Goal: Information Seeking & Learning: Find contact information

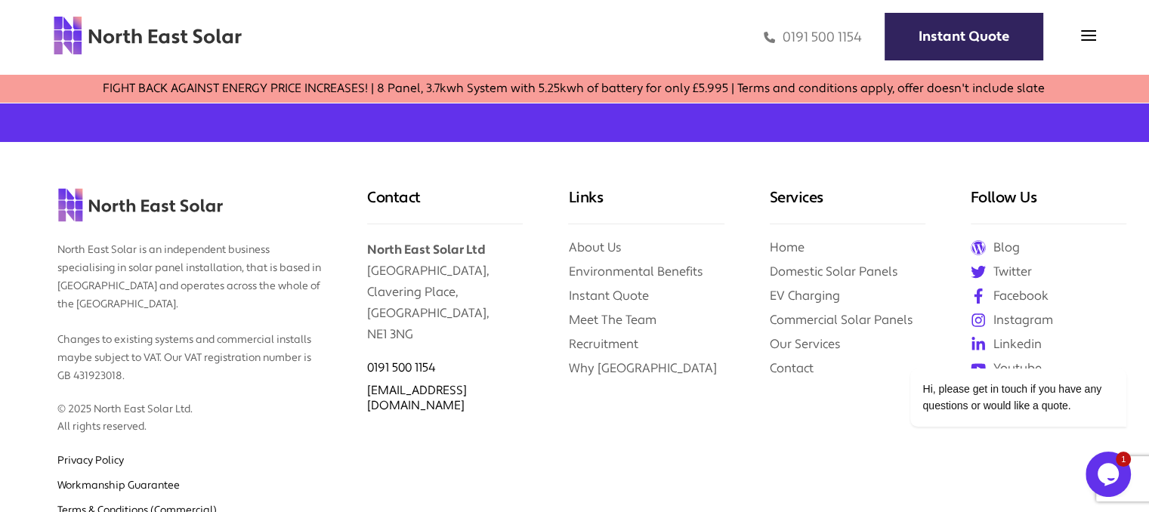
scroll to position [6237, 0]
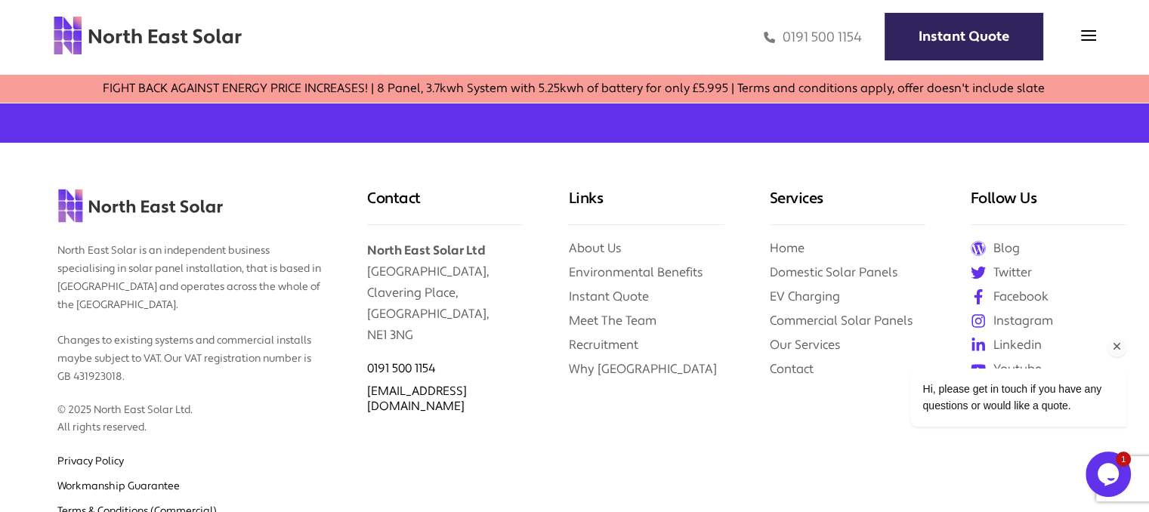
click at [980, 314] on div "Hi, please get in touch if you have any questions or would like a quote." at bounding box center [998, 335] width 272 height 212
click at [1025, 319] on div "Hi, please get in touch if you have any questions or would like a quote." at bounding box center [998, 335] width 272 height 212
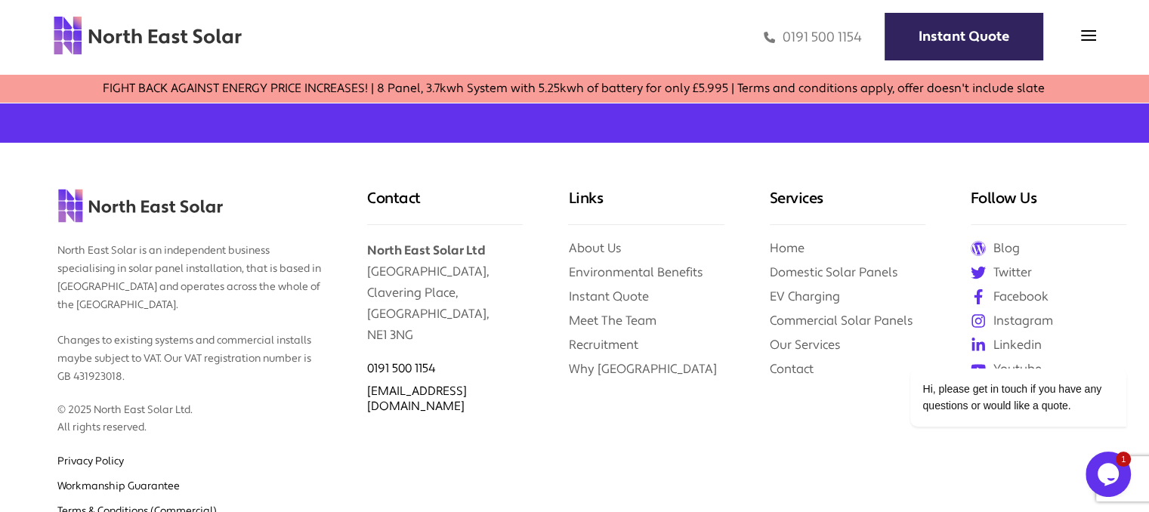
click at [525, 366] on div "Contact North East Solar Ltd [GEOGRAPHIC_DATA] 0191 500 1154 [EMAIL_ADDRESS][DO…" at bounding box center [444, 401] width 201 height 517
copy link "[EMAIL_ADDRESS][DOMAIN_NAME]"
click at [1005, 319] on div "Hi, please get in touch if you have any questions or would like a quote." at bounding box center [998, 335] width 272 height 212
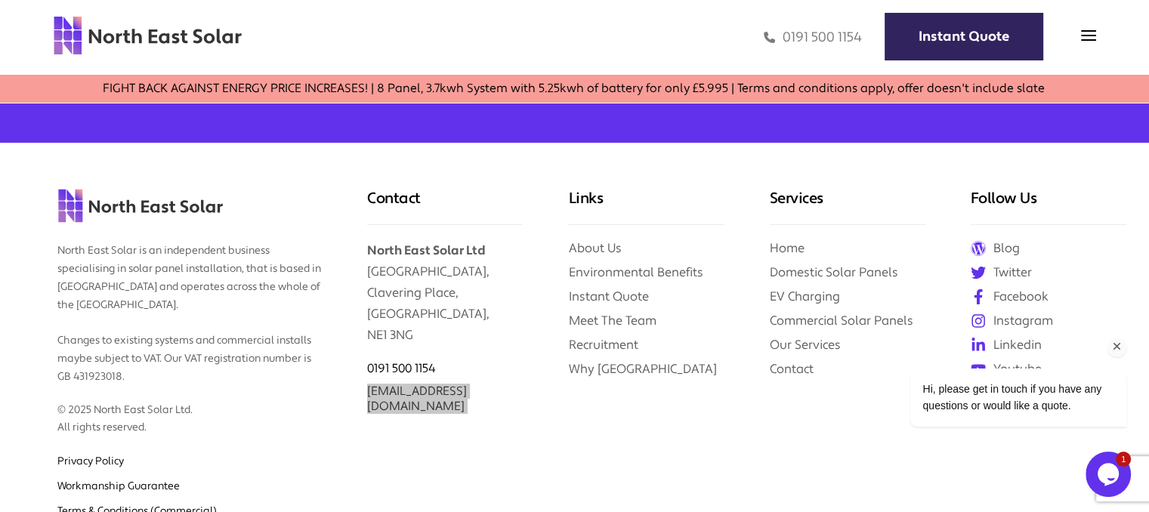
click at [1005, 319] on div "Hi, please get in touch if you have any questions or would like a quote." at bounding box center [998, 335] width 272 height 212
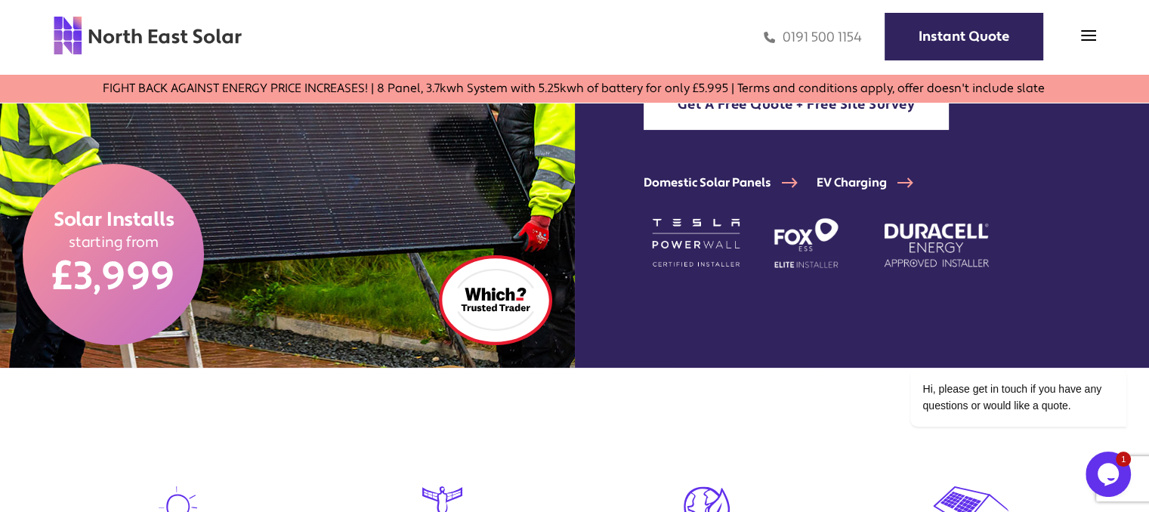
scroll to position [0, 0]
